Goal: Information Seeking & Learning: Learn about a topic

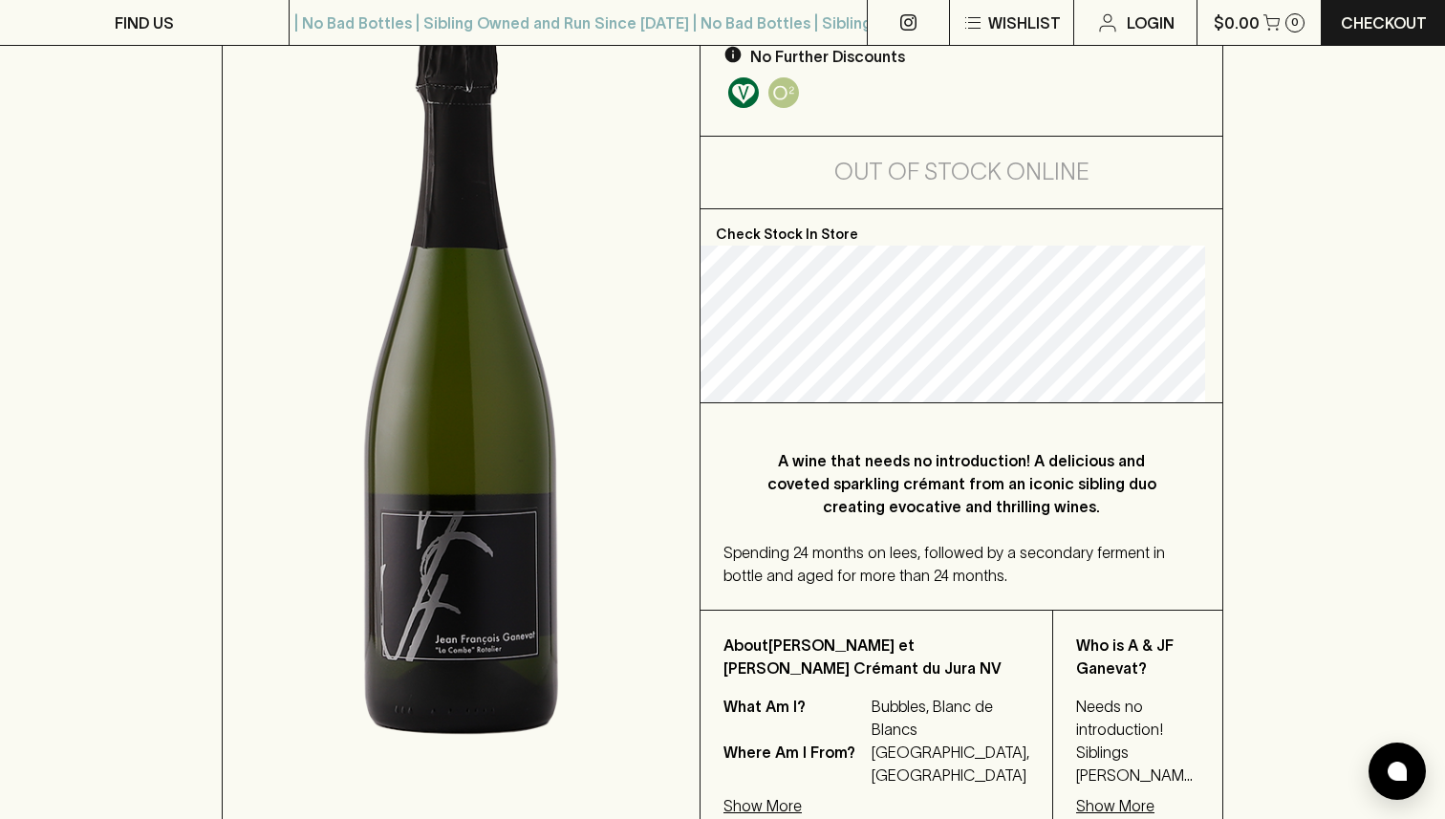
scroll to position [583, 0]
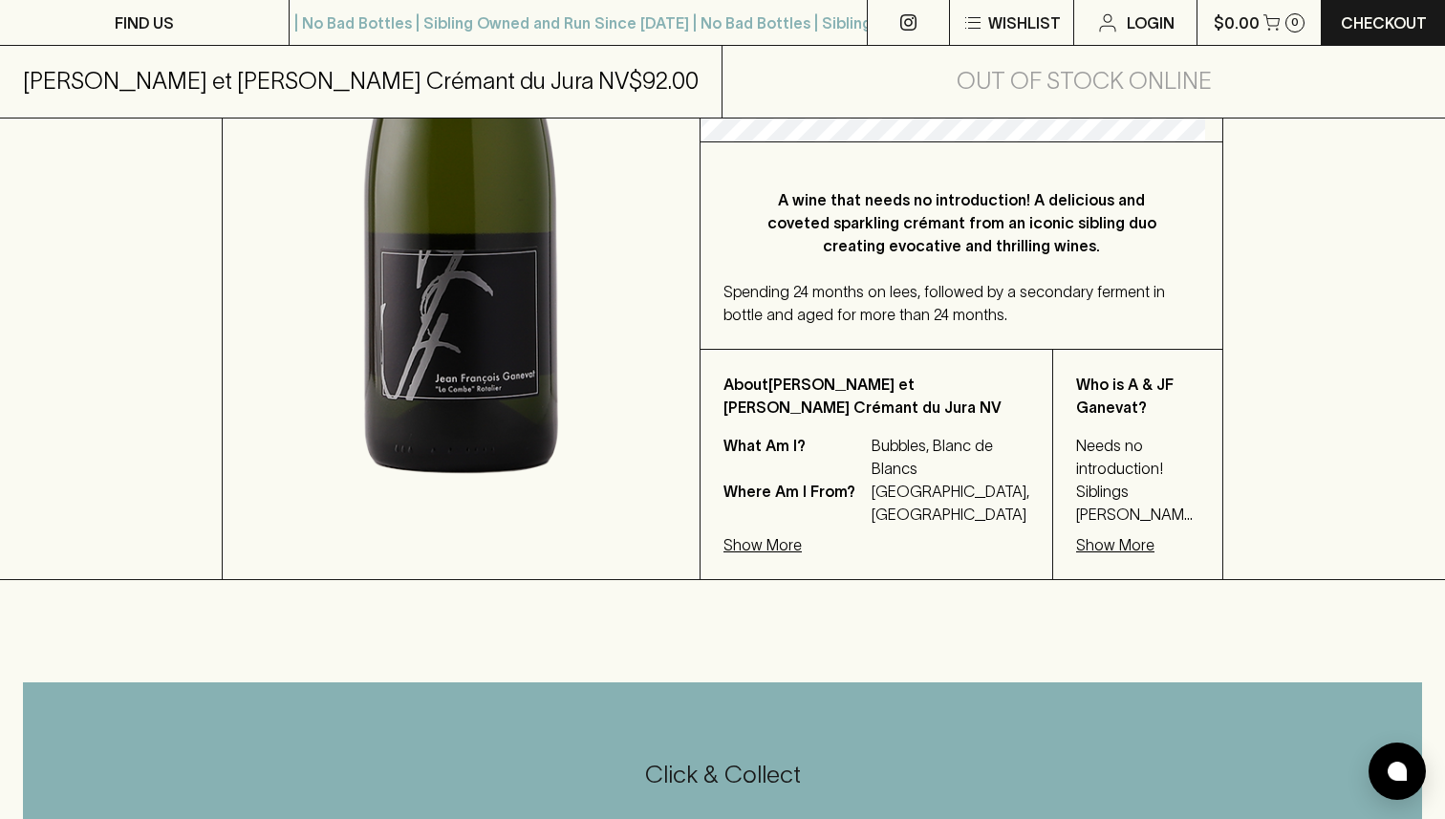
click at [1006, 237] on p "A wine that needs no introduction! A delicious and coveted sparkling crémant fr…" at bounding box center [962, 222] width 400 height 69
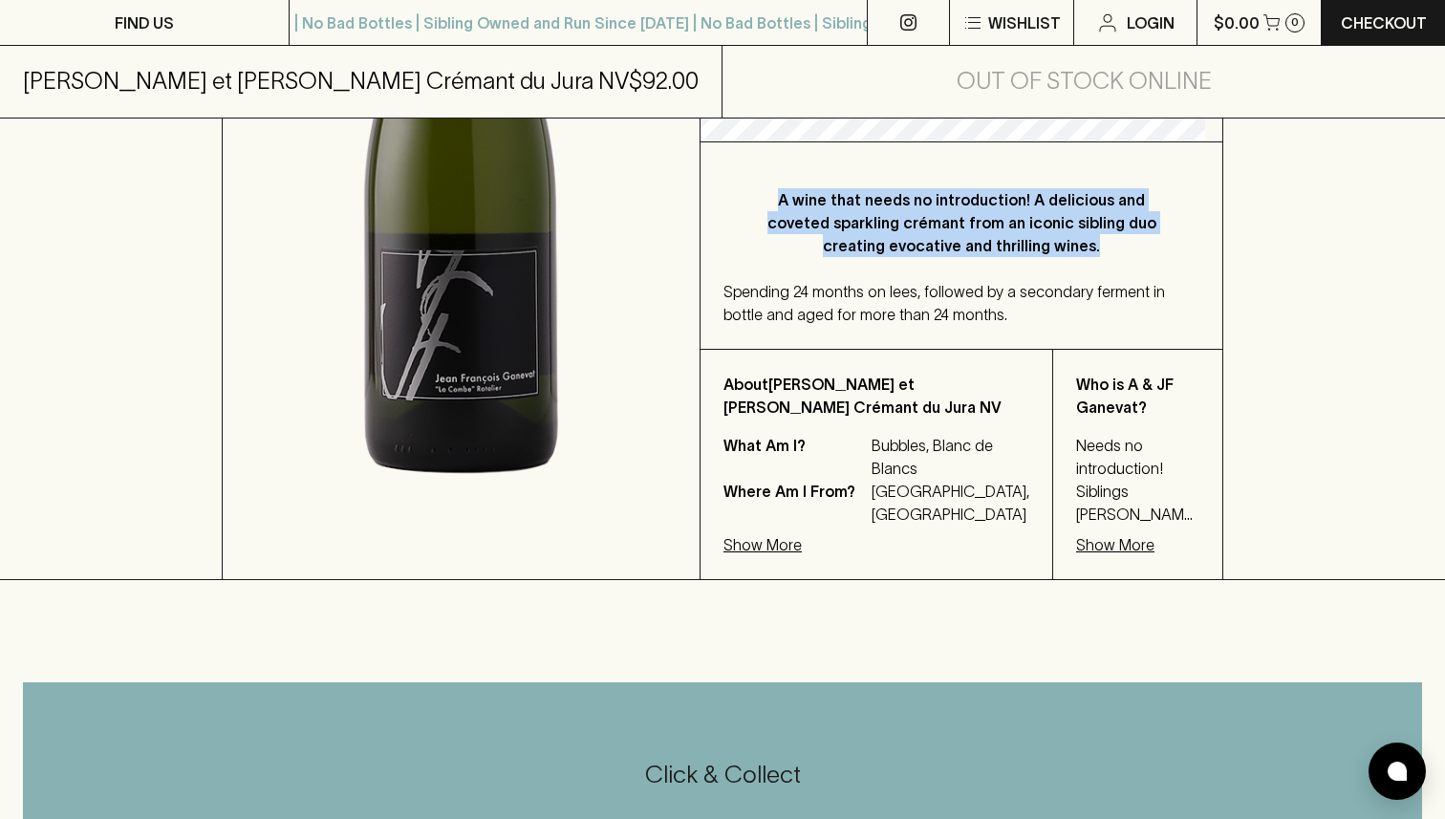
click at [1006, 237] on p "A wine that needs no introduction! A delicious and coveted sparkling crémant fr…" at bounding box center [962, 222] width 400 height 69
click at [1117, 238] on p "A wine that needs no introduction! A delicious and coveted sparkling crémant fr…" at bounding box center [962, 222] width 400 height 69
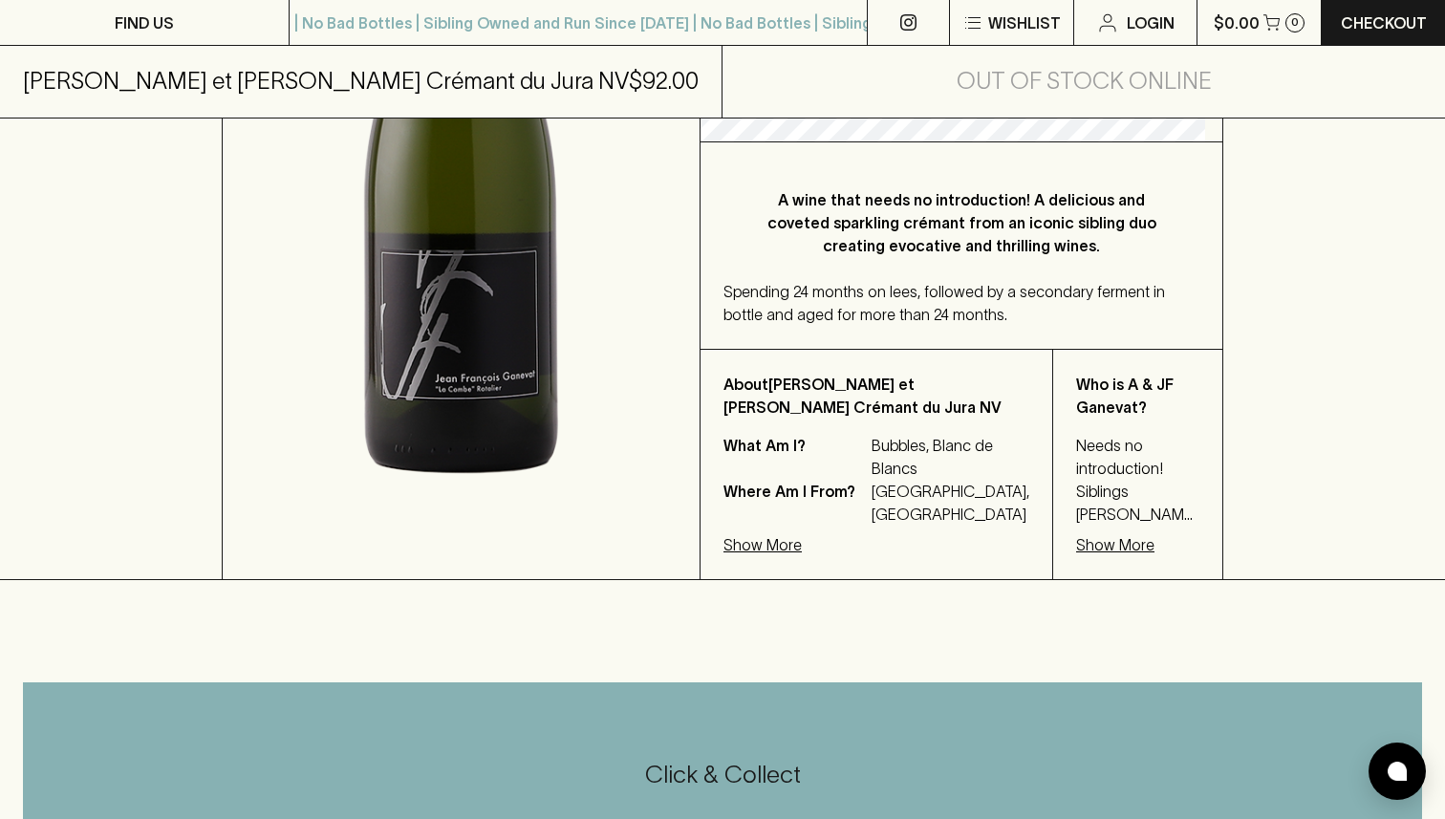
click at [1039, 244] on p "A wine that needs no introduction! A delicious and coveted sparkling crémant fr…" at bounding box center [962, 222] width 400 height 69
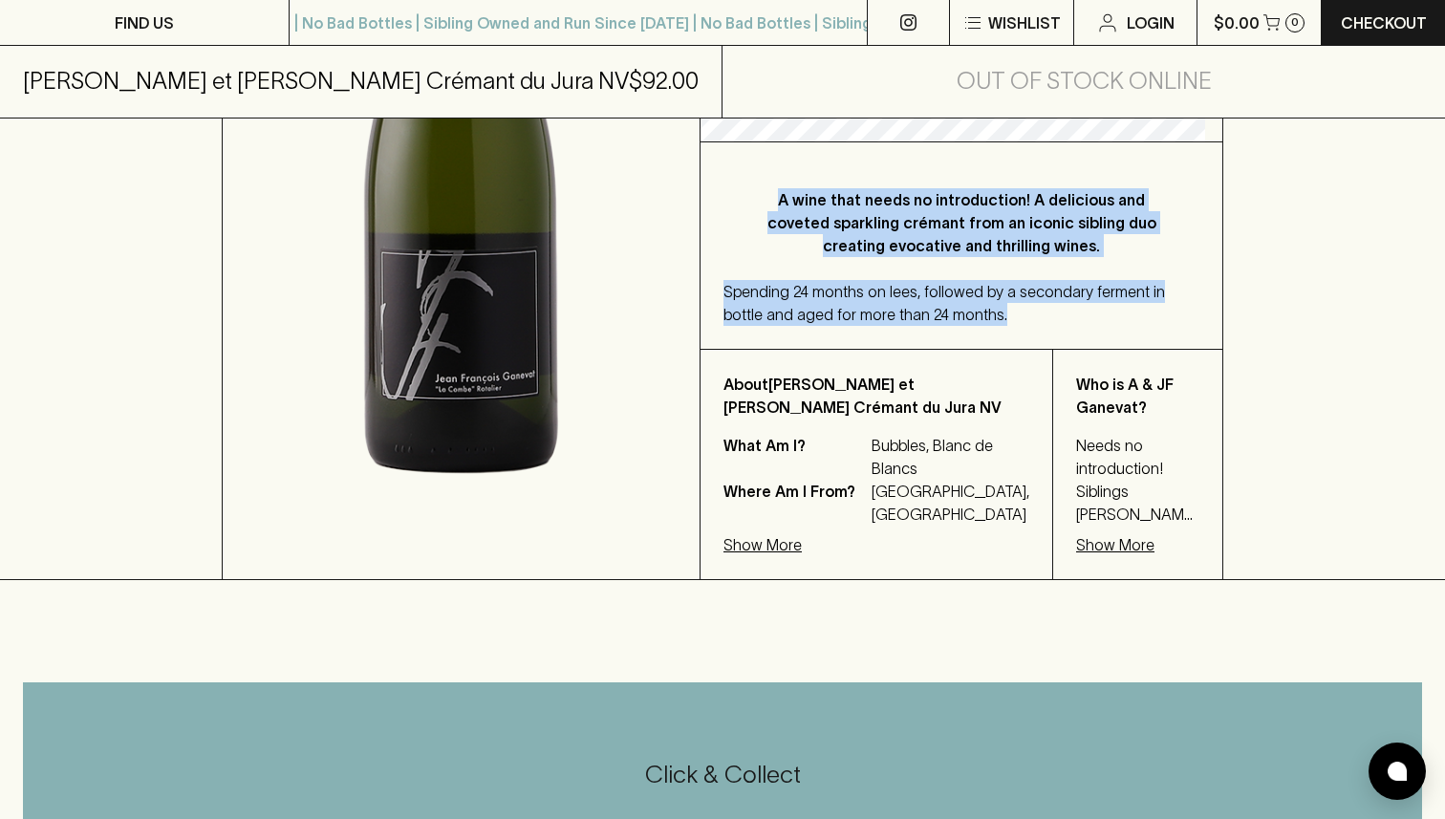
drag, startPoint x: 1038, startPoint y: 244, endPoint x: 1038, endPoint y: 313, distance: 69.8
click at [1038, 313] on div "A wine that needs no introduction! A delicious and coveted sparkling crémant fr…" at bounding box center [962, 245] width 522 height 206
click at [1038, 313] on div "Spending 24 months on lees, followed by a secondary ferment in bottle and aged …" at bounding box center [962, 303] width 476 height 46
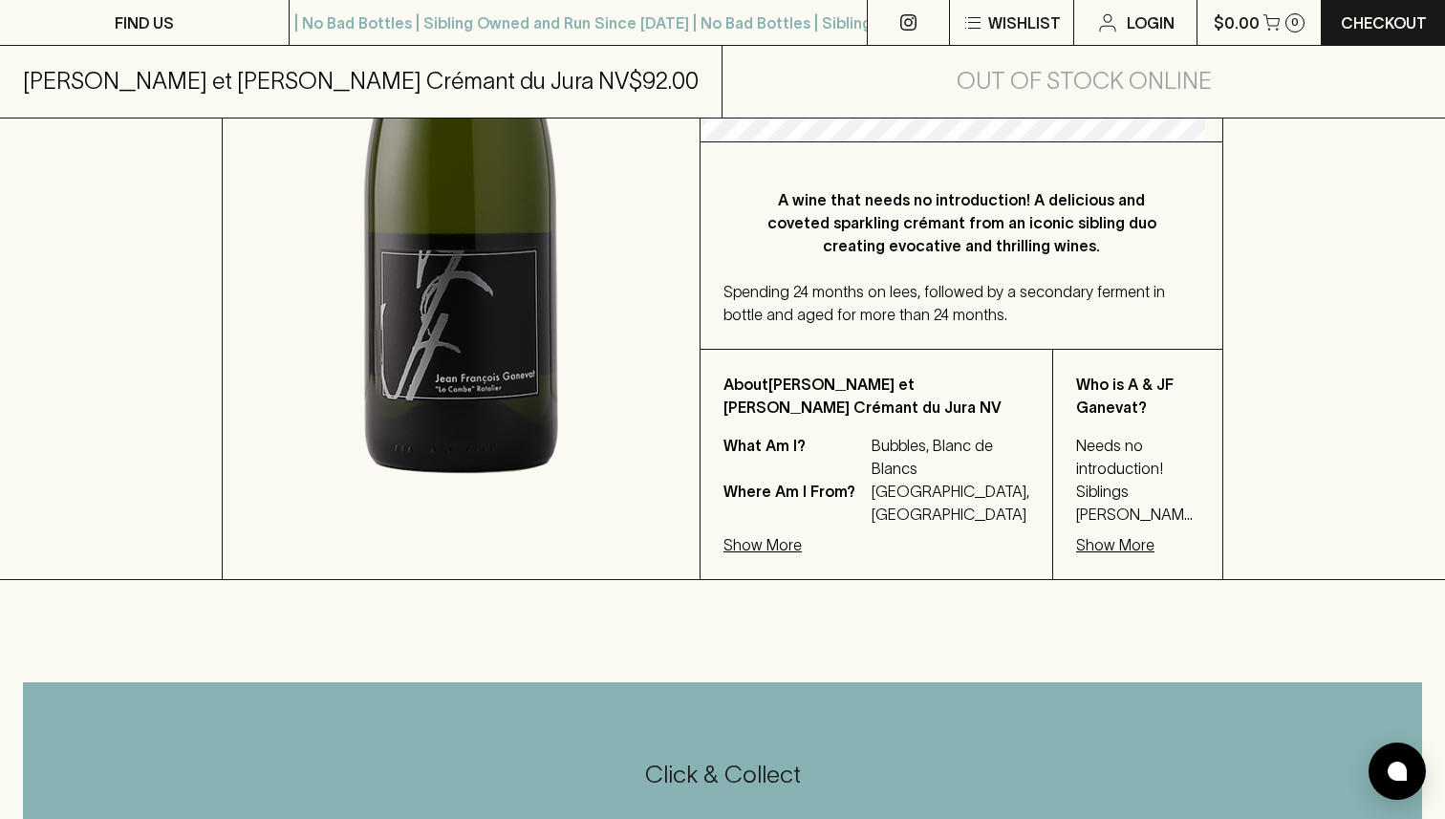
click at [1038, 313] on div "Spending 24 months on lees, followed by a secondary ferment in bottle and aged …" at bounding box center [962, 303] width 476 height 46
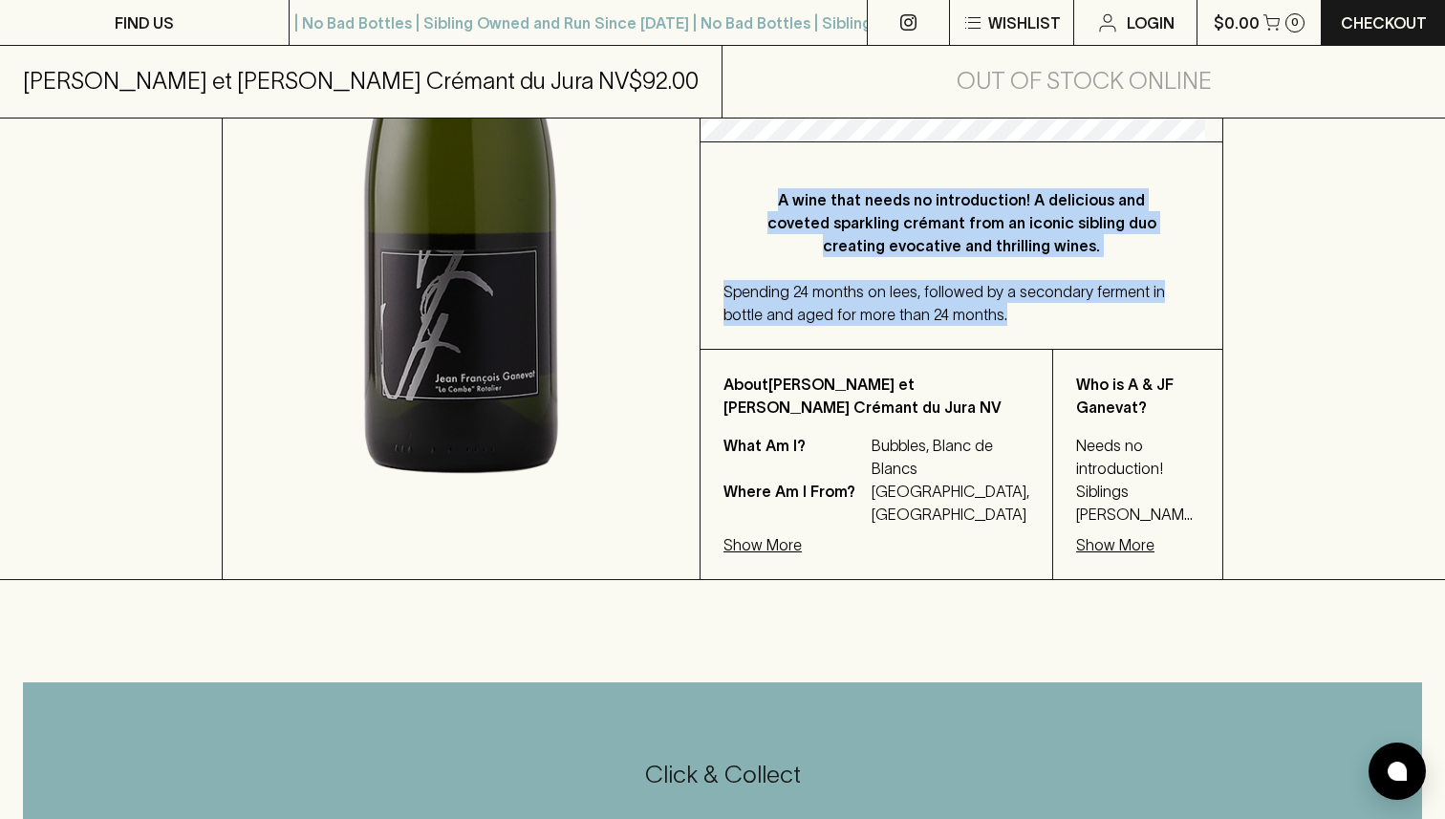
drag, startPoint x: 1038, startPoint y: 313, endPoint x: 1035, endPoint y: 249, distance: 64.1
click at [1035, 249] on div "A wine that needs no introduction! A delicious and coveted sparkling crémant fr…" at bounding box center [962, 245] width 522 height 206
click at [1034, 248] on p "A wine that needs no introduction! A delicious and coveted sparkling crémant fr…" at bounding box center [962, 222] width 400 height 69
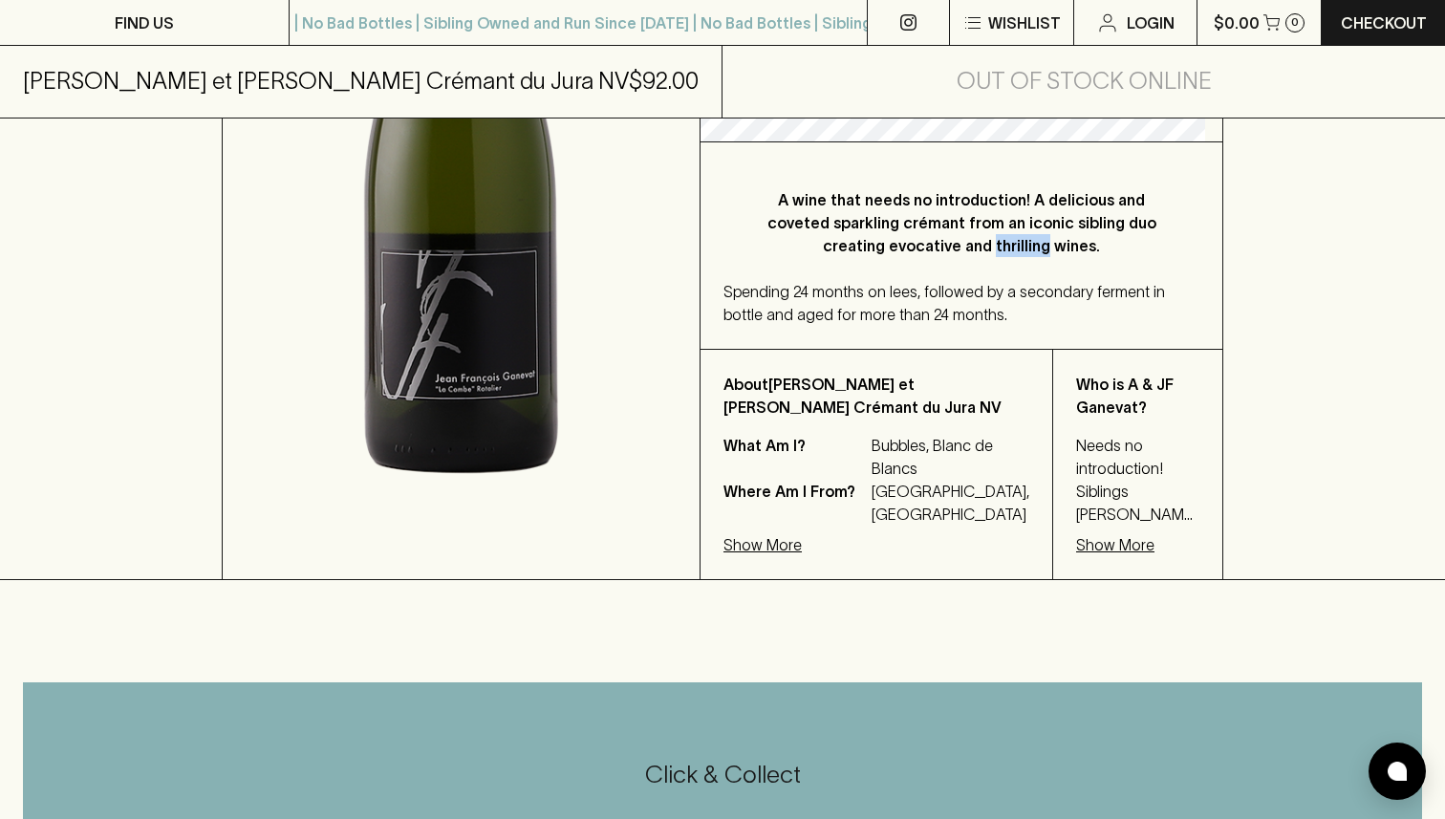
click at [1034, 248] on p "A wine that needs no introduction! A delicious and coveted sparkling crémant fr…" at bounding box center [962, 222] width 400 height 69
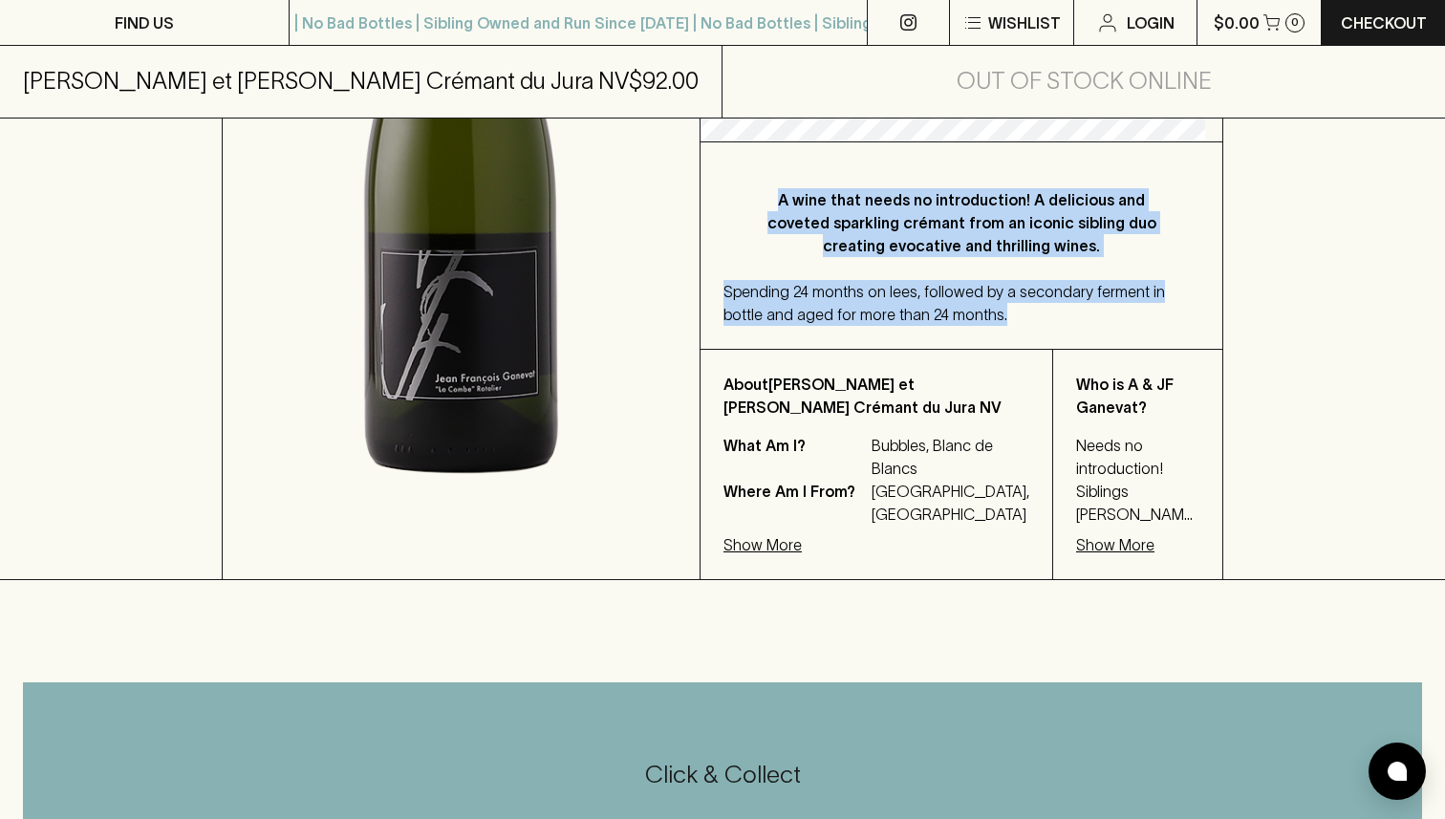
drag, startPoint x: 1034, startPoint y: 248, endPoint x: 1034, endPoint y: 283, distance: 35.4
click at [1034, 283] on div "A wine that needs no introduction! A delicious and coveted sparkling crémant fr…" at bounding box center [962, 245] width 522 height 206
click at [1034, 283] on span "Spending 24 months on lees, followed by a secondary ferment in bottle and aged …" at bounding box center [945, 303] width 442 height 40
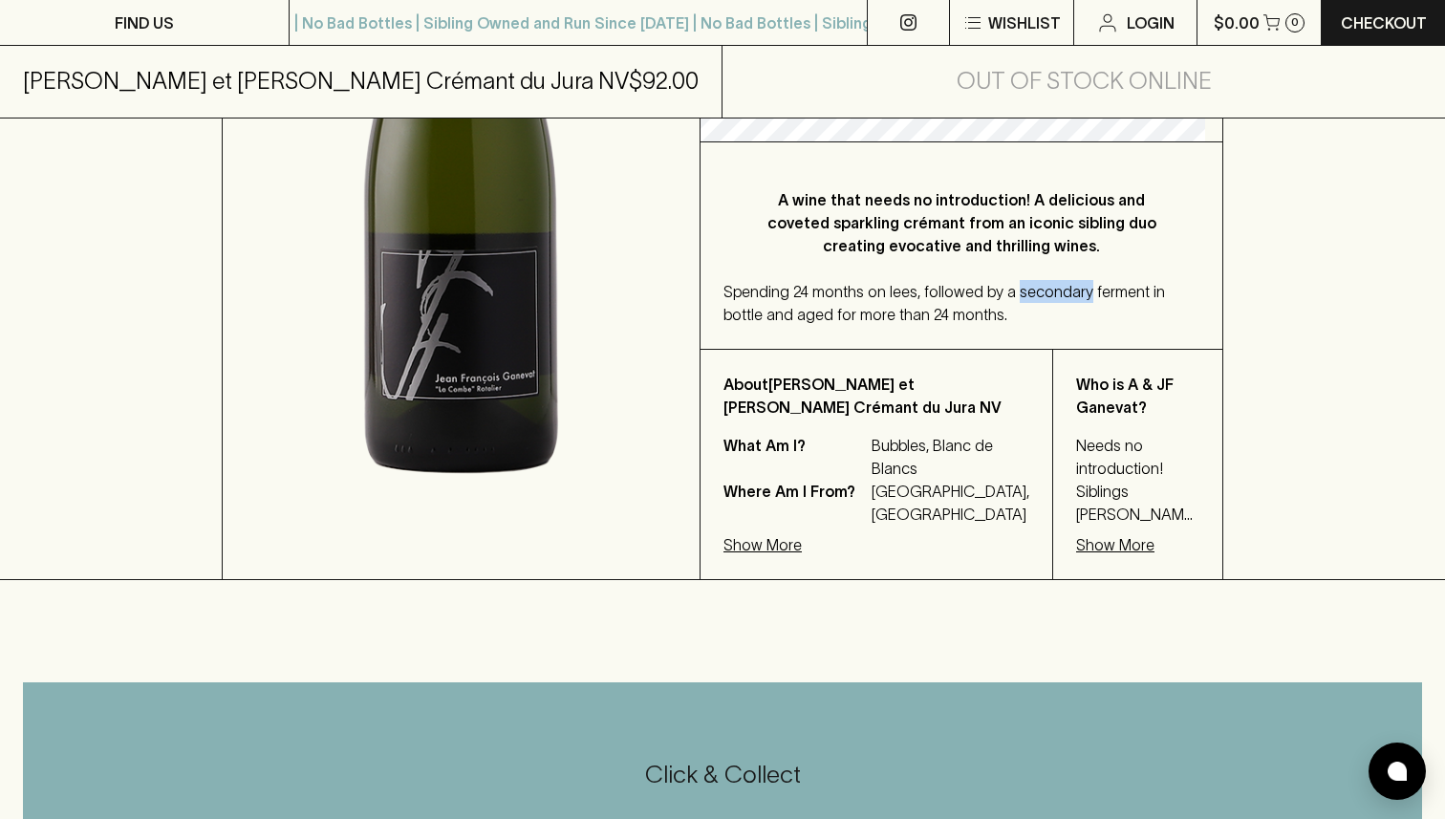
click at [1034, 283] on span "Spending 24 months on lees, followed by a secondary ferment in bottle and aged …" at bounding box center [945, 303] width 442 height 40
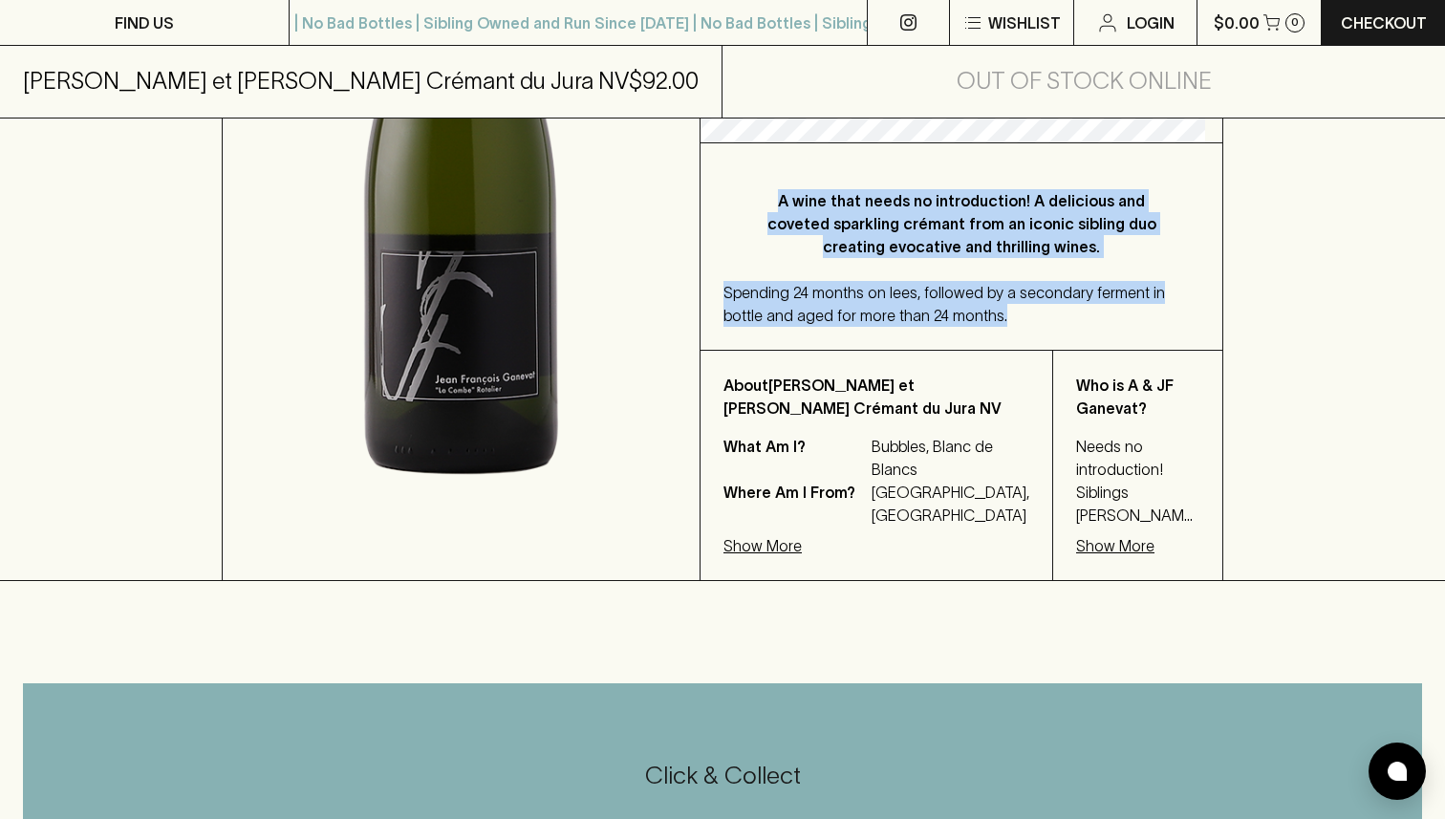
scroll to position [571, 0]
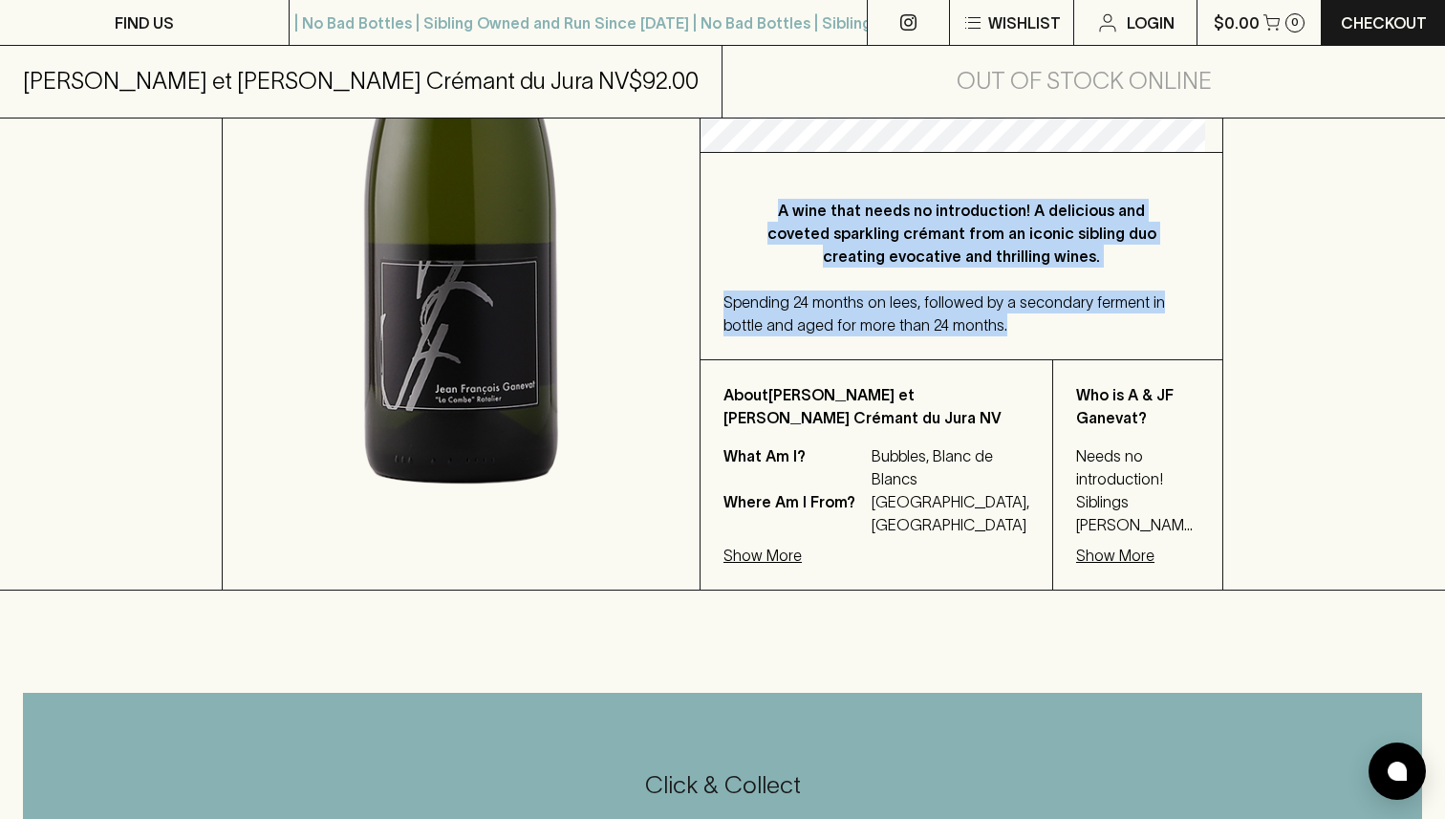
drag, startPoint x: 1034, startPoint y: 283, endPoint x: 1035, endPoint y: 228, distance: 54.5
click at [1035, 228] on div "A wine that needs no introduction! A delicious and coveted sparkling crémant fr…" at bounding box center [962, 256] width 522 height 206
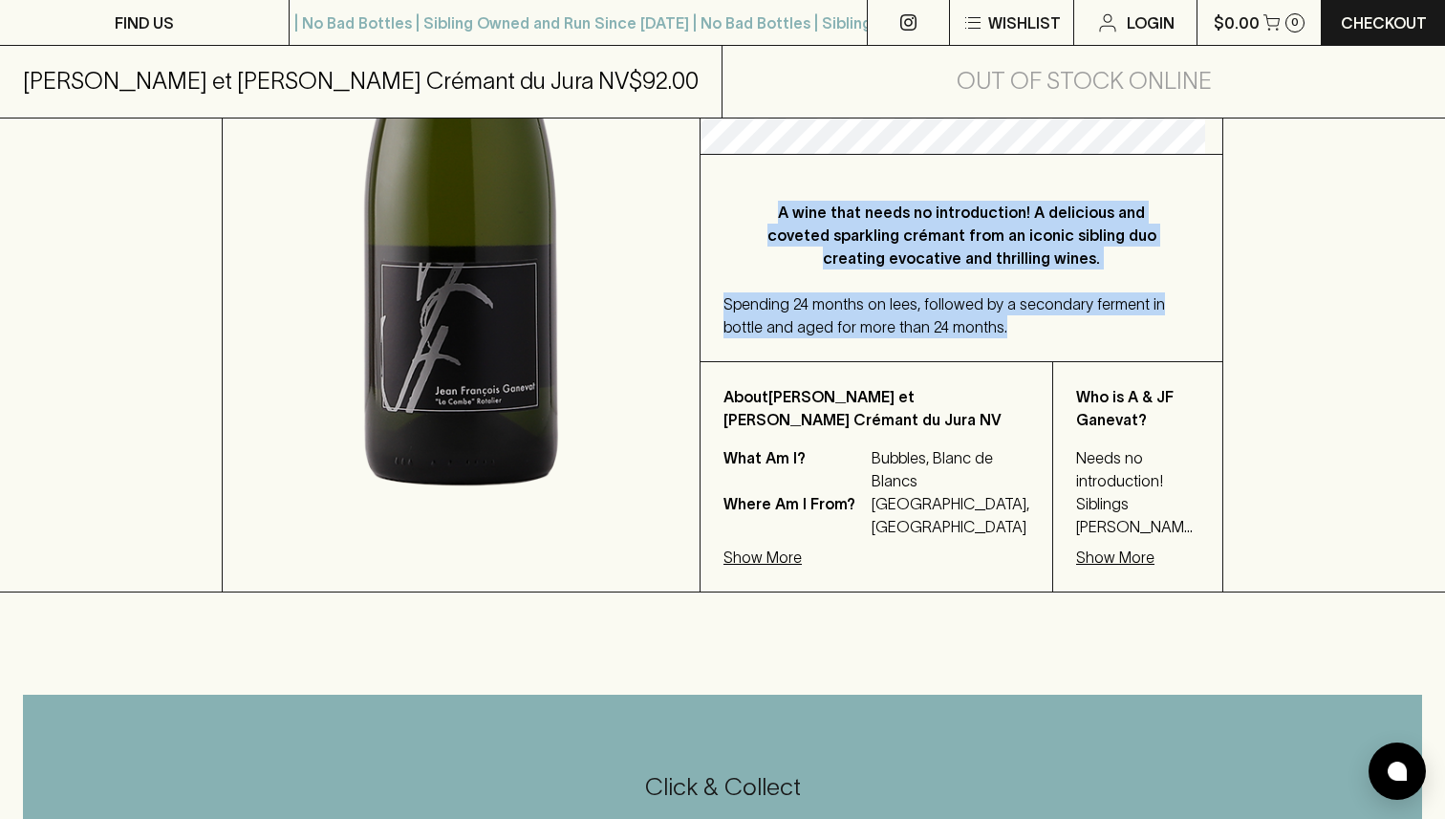
click at [1035, 223] on p "A wine that needs no introduction! A delicious and coveted sparkling crémant fr…" at bounding box center [962, 235] width 400 height 69
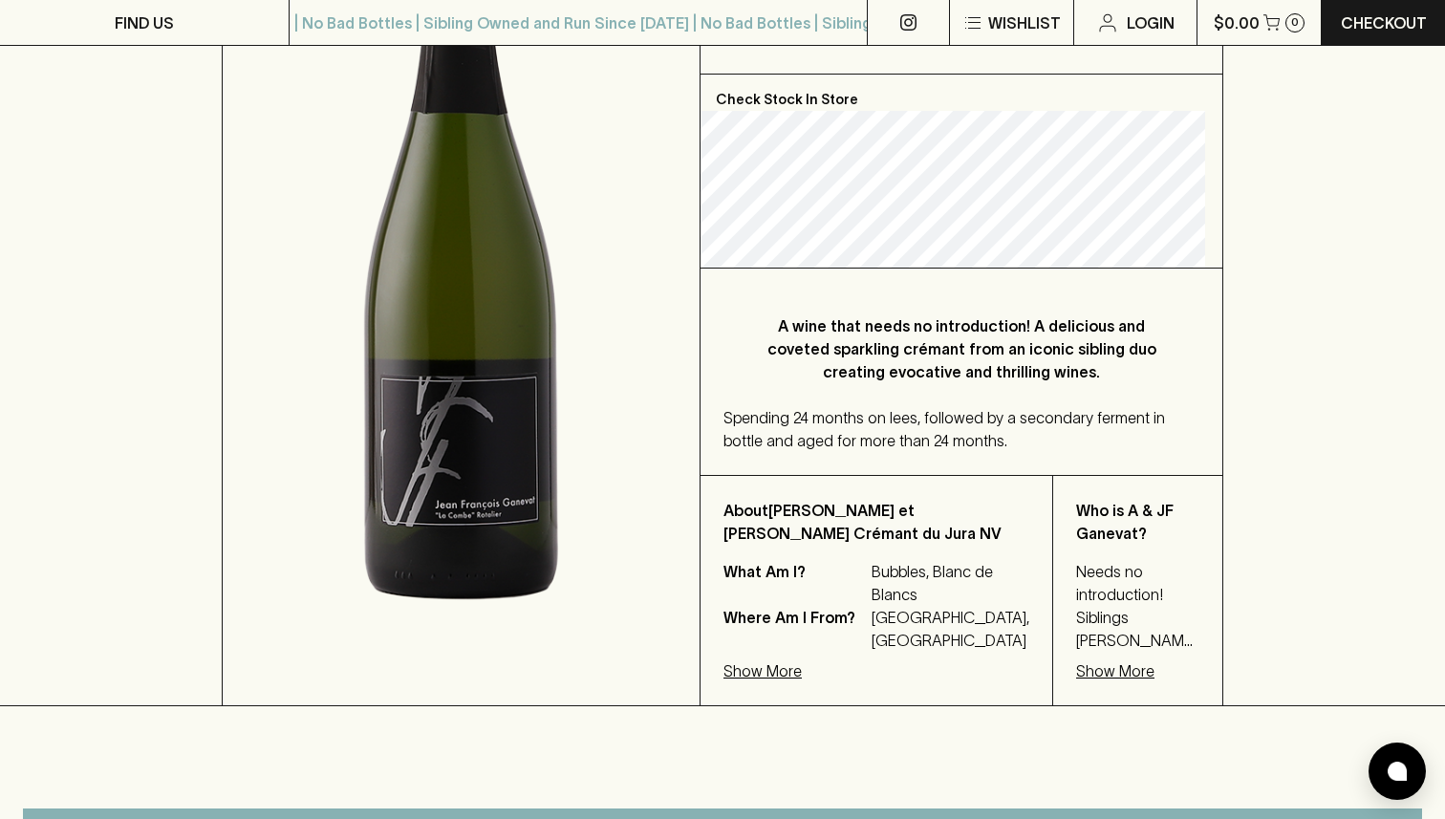
scroll to position [439, 0]
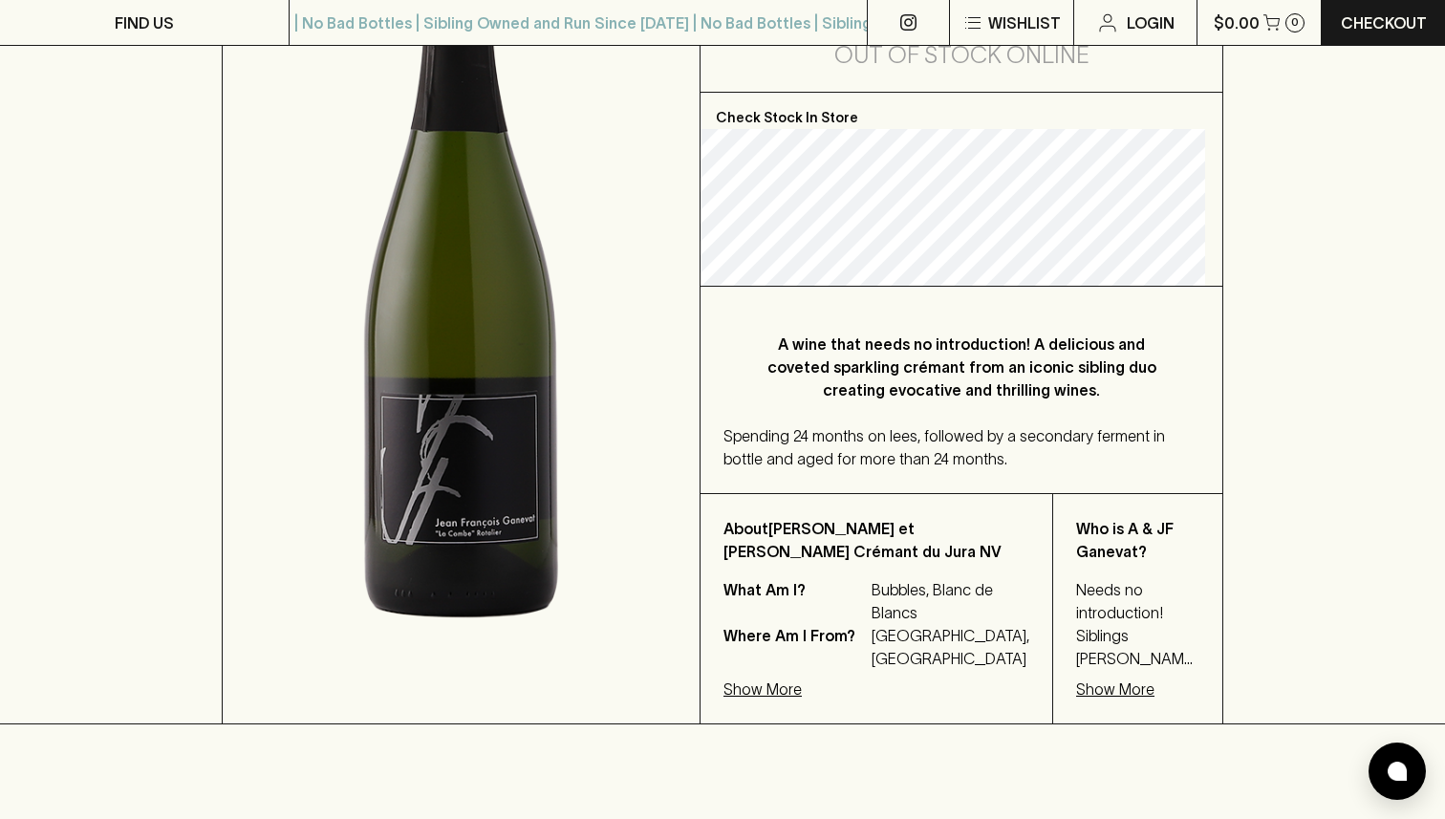
click at [1076, 678] on p "Show More" at bounding box center [1115, 689] width 78 height 23
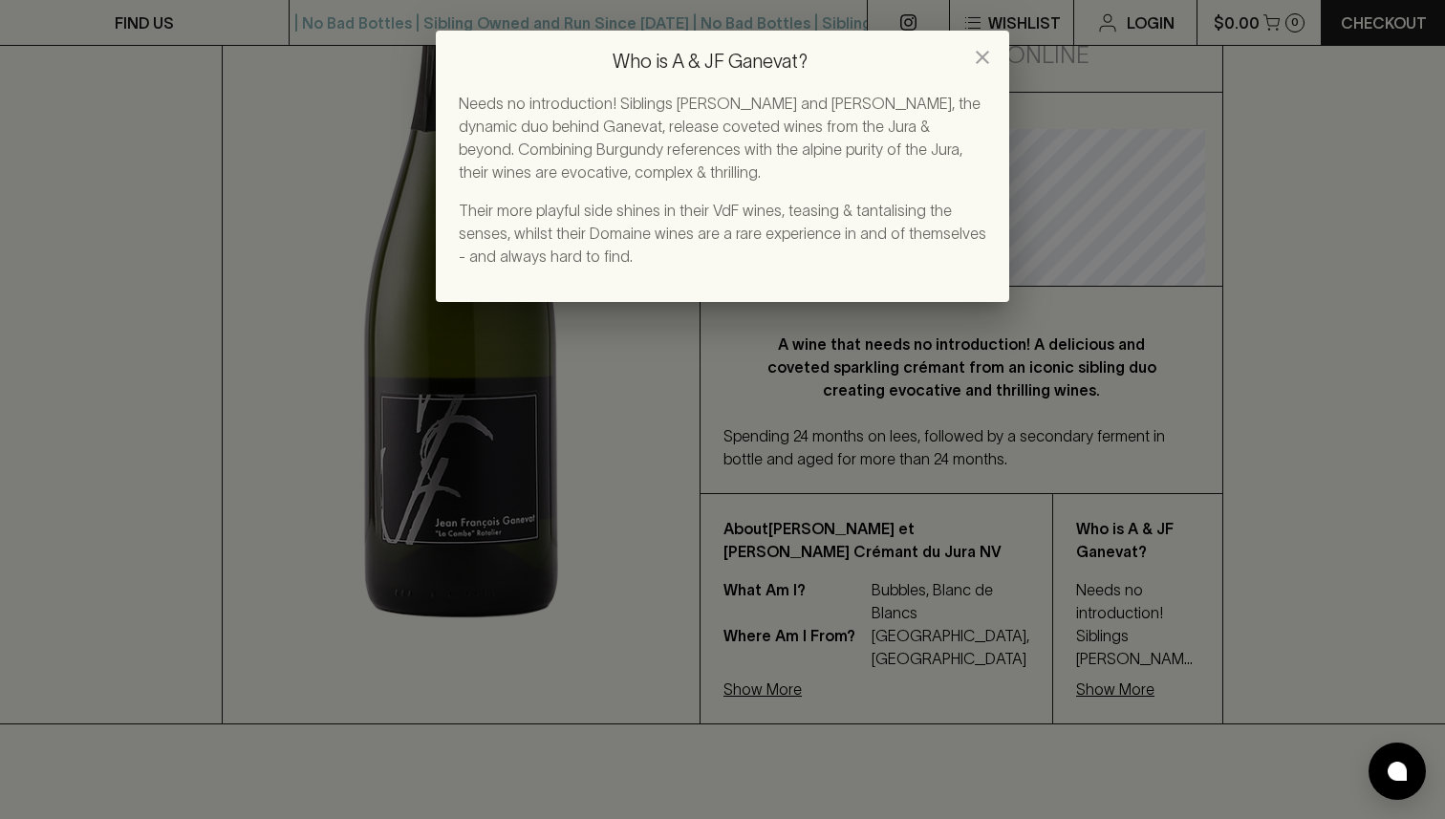
click at [670, 140] on p "Needs no introduction! Siblings [PERSON_NAME] and [PERSON_NAME], the dynamic du…" at bounding box center [723, 138] width 528 height 92
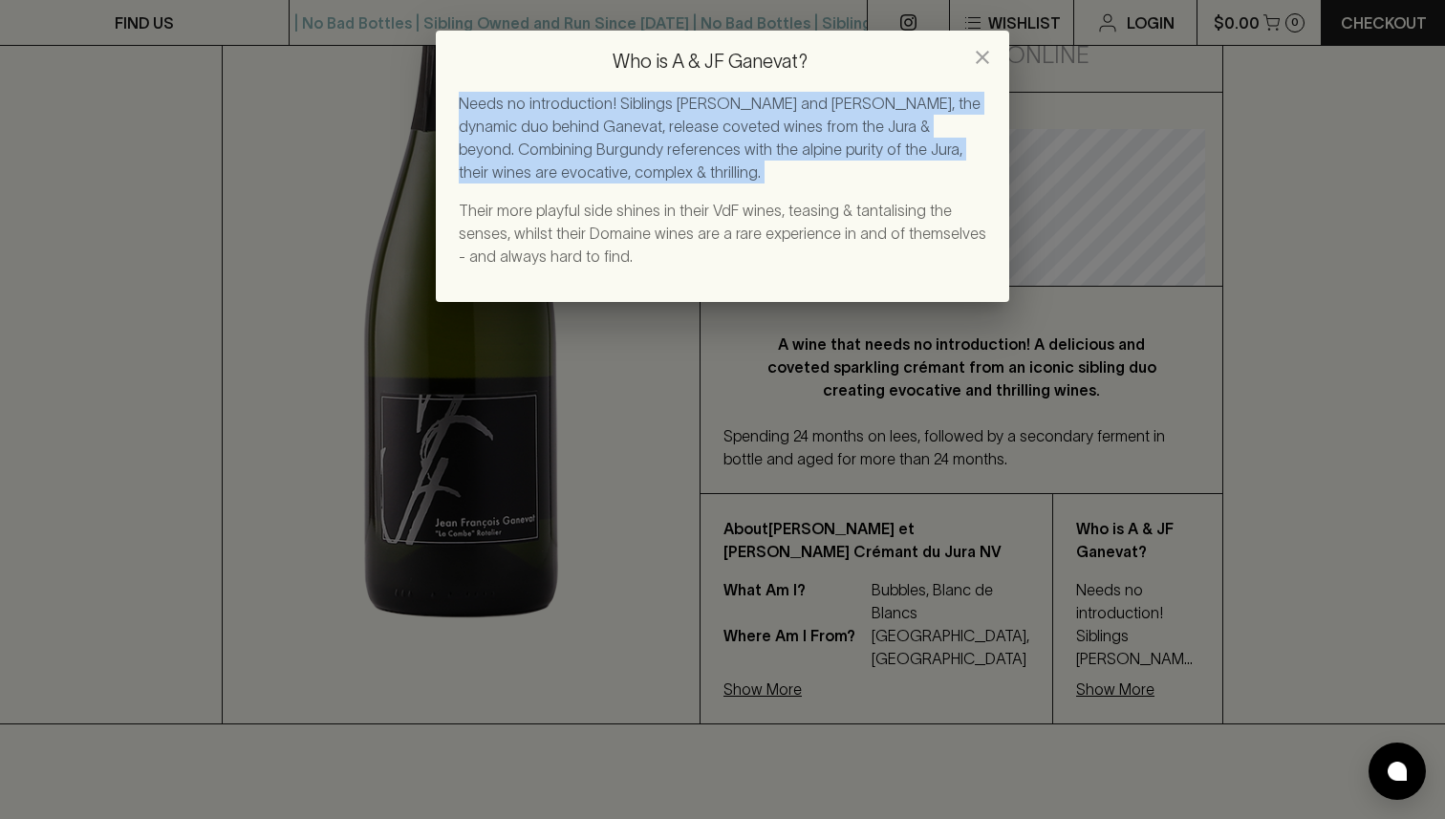
click at [670, 140] on p "Needs no introduction! Siblings [PERSON_NAME] and [PERSON_NAME], the dynamic du…" at bounding box center [723, 138] width 528 height 92
click at [904, 124] on p "Needs no introduction! Siblings [PERSON_NAME] and [PERSON_NAME], the dynamic du…" at bounding box center [723, 138] width 528 height 92
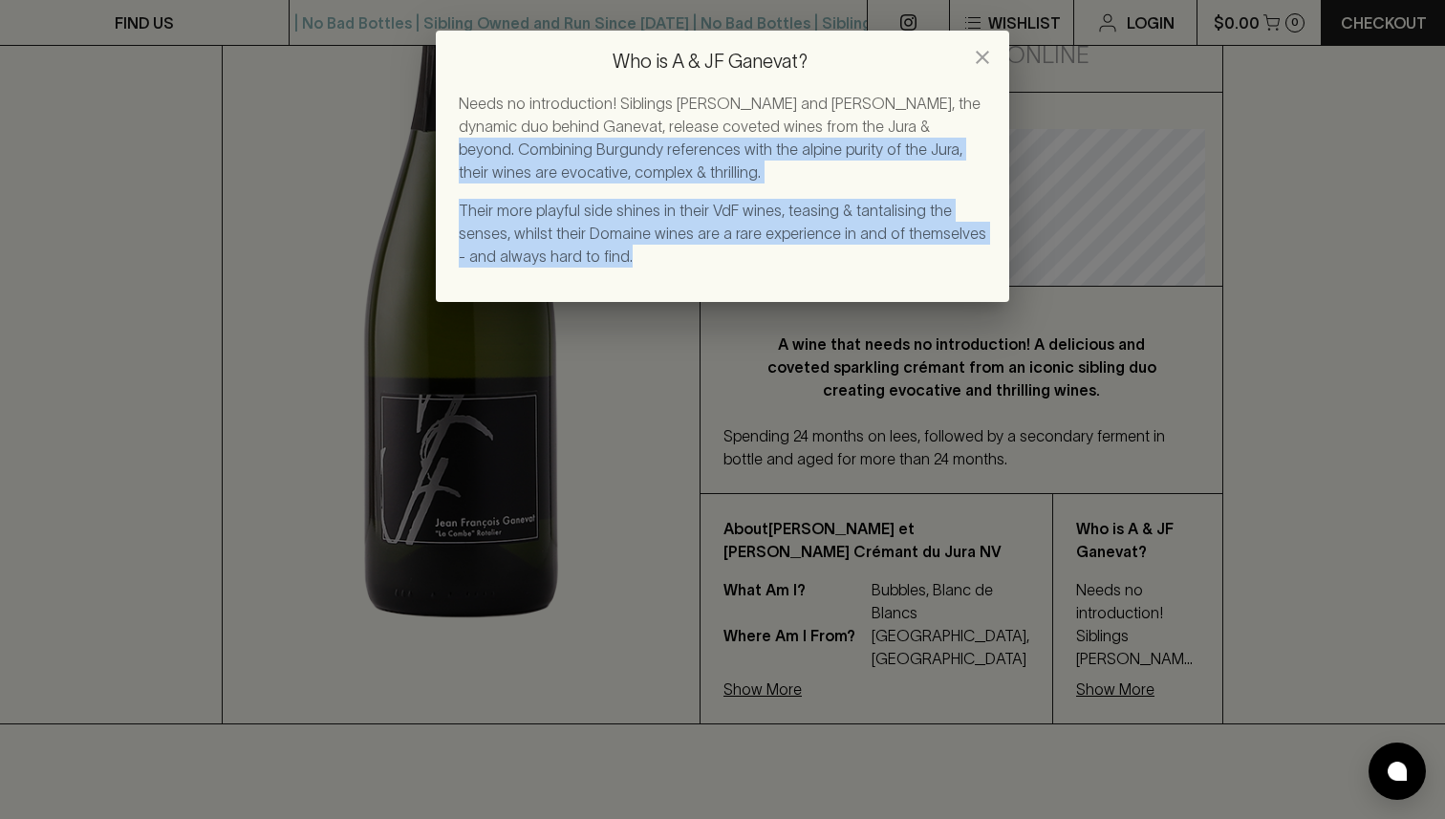
drag, startPoint x: 904, startPoint y: 124, endPoint x: 900, endPoint y: 257, distance: 132.9
click at [900, 257] on div "Needs no introduction! Siblings [PERSON_NAME] and [PERSON_NAME], the dynamic du…" at bounding box center [723, 180] width 528 height 176
click at [900, 257] on p "Their more playful side shines in their VdF wines, teasing & tantalising the se…" at bounding box center [723, 233] width 528 height 69
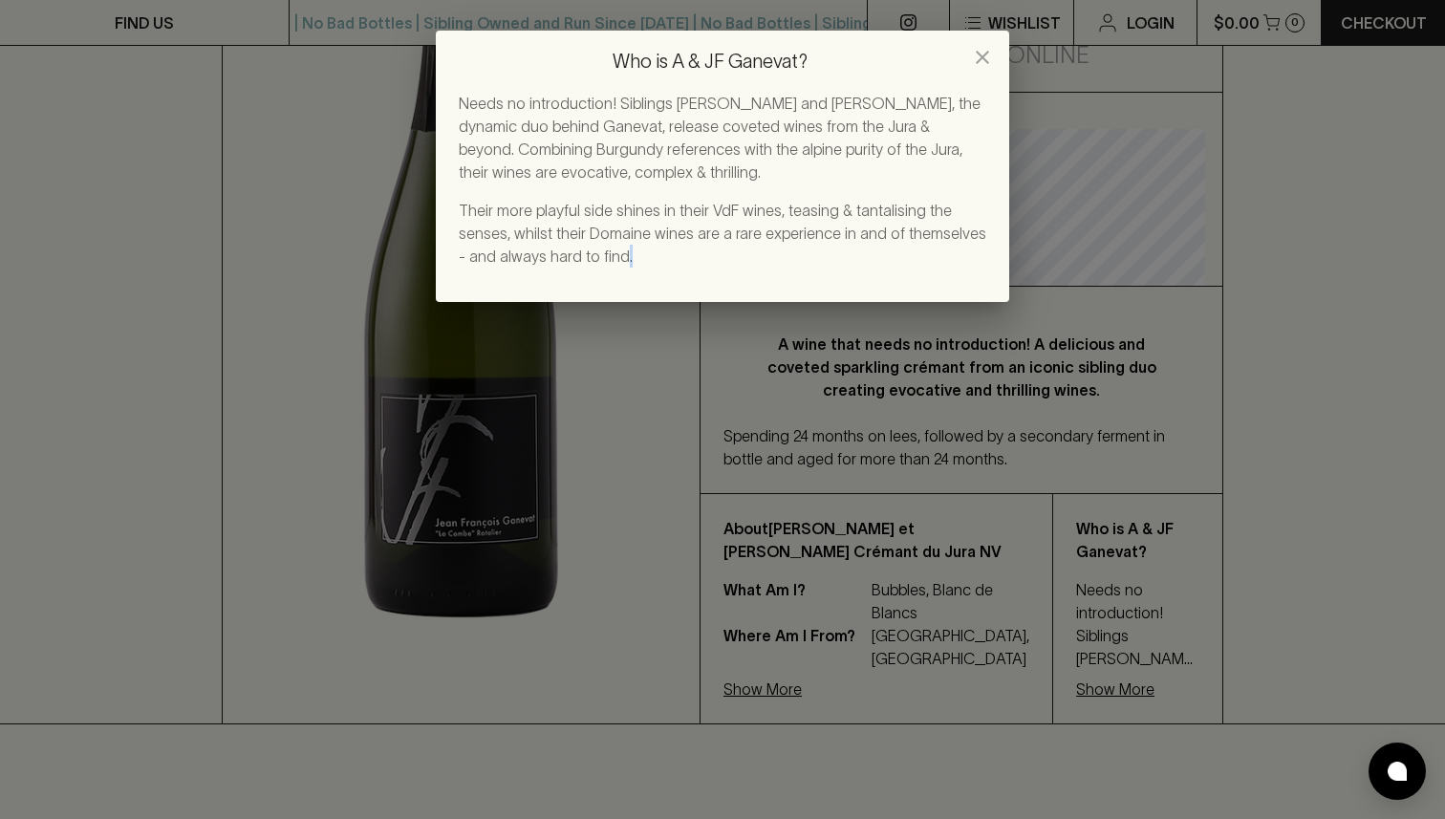
click at [900, 257] on p "Their more playful side shines in their VdF wines, teasing & tantalising the se…" at bounding box center [723, 233] width 528 height 69
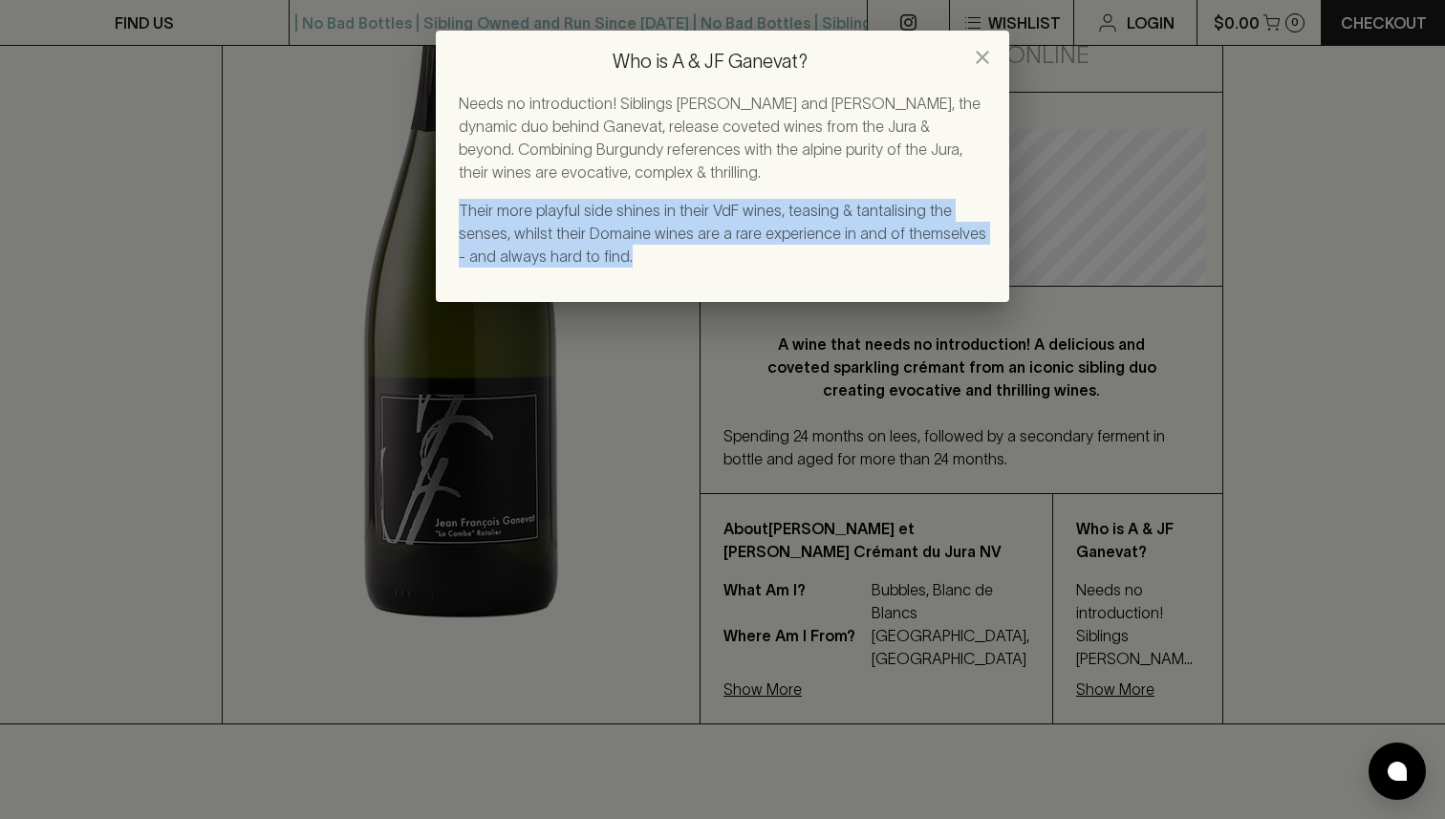
click at [900, 257] on p "Their more playful side shines in their VdF wines, teasing & tantalising the se…" at bounding box center [723, 233] width 528 height 69
click at [531, 236] on p "Their more playful side shines in their VdF wines, teasing & tantalising the se…" at bounding box center [723, 233] width 528 height 69
drag, startPoint x: 531, startPoint y: 236, endPoint x: 735, endPoint y: 270, distance: 206.3
click at [735, 270] on div "Needs no introduction! Siblings [PERSON_NAME] and [PERSON_NAME], the dynamic du…" at bounding box center [722, 197] width 573 height 210
click at [737, 266] on p "Their more playful side shines in their VdF wines, teasing & tantalising the se…" at bounding box center [723, 233] width 528 height 69
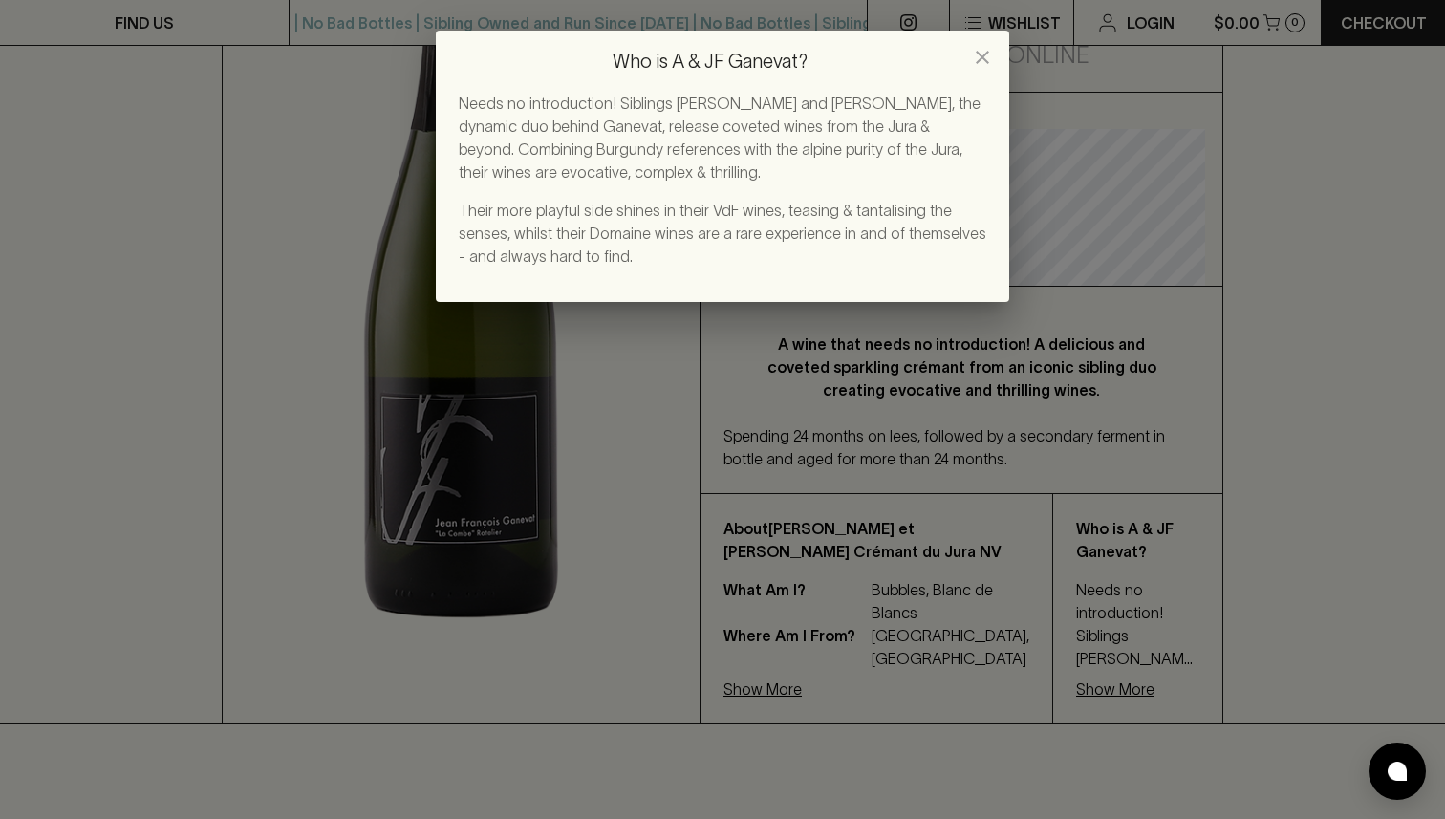
click at [1174, 400] on div "Who is A & JF Ganevat? Needs no introduction! Siblings [PERSON_NAME] and [PERSO…" at bounding box center [722, 409] width 1445 height 819
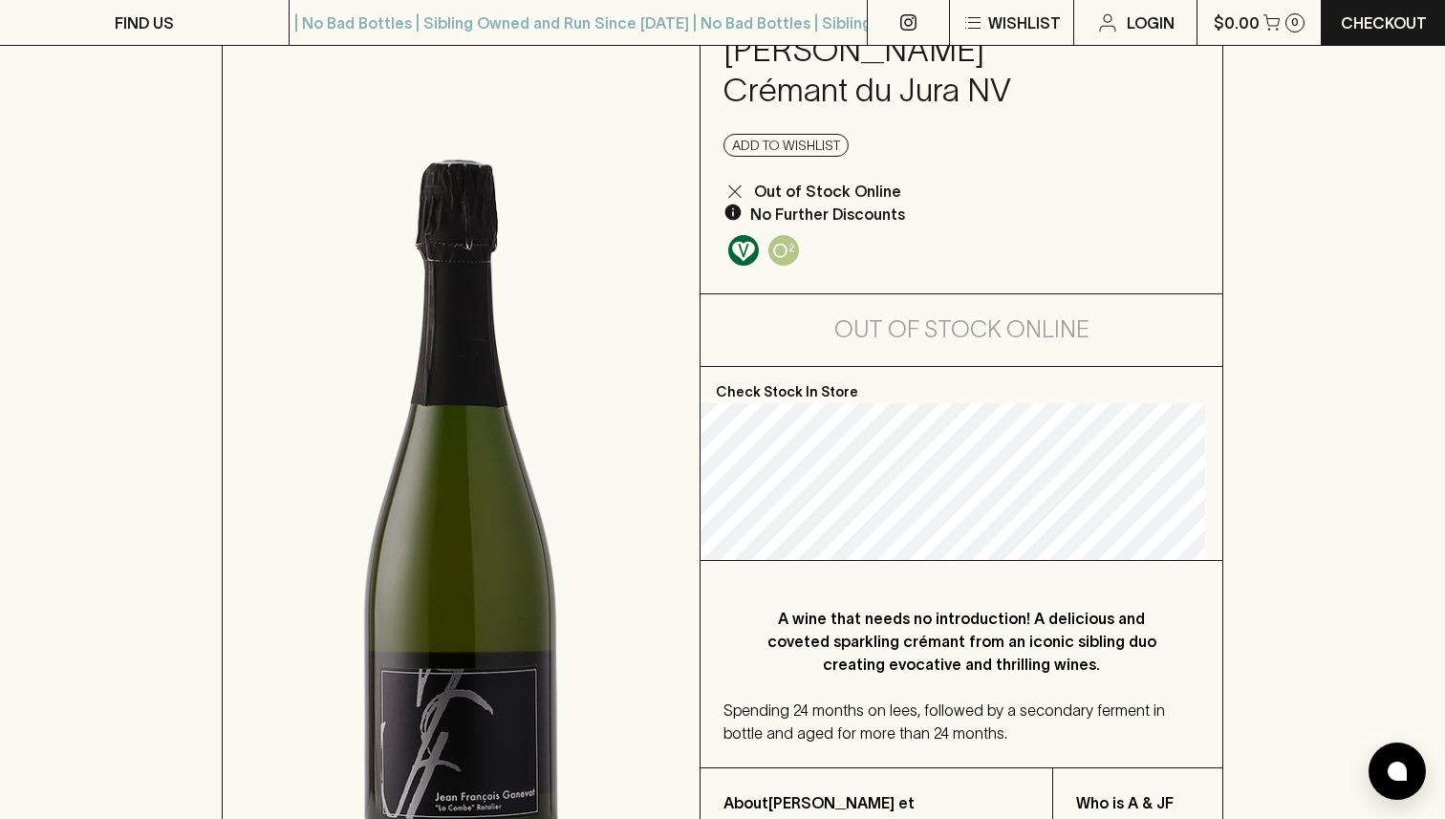
scroll to position [0, 0]
